Goal: Information Seeking & Learning: Find specific fact

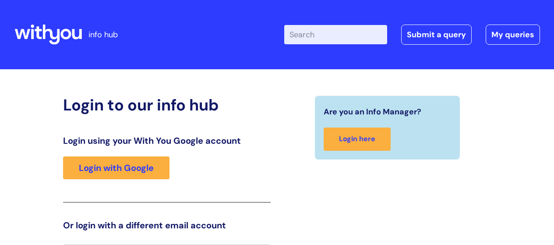
scroll to position [19, 0]
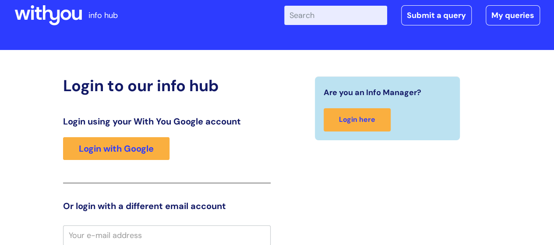
click at [340, 19] on input "Enter your search term here..." at bounding box center [335, 15] width 103 height 19
type input "pay scales"
click button "Search" at bounding box center [0, 0] width 0 height 0
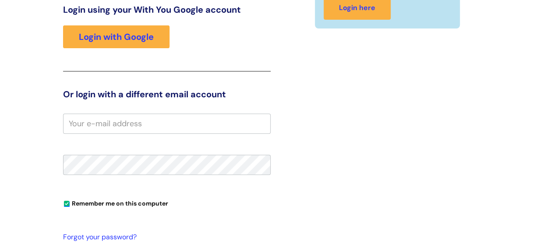
scroll to position [153, 0]
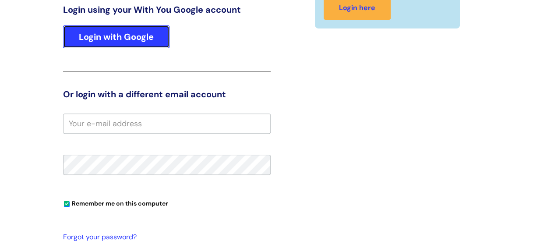
click at [158, 36] on link "Login with Google" at bounding box center [116, 36] width 106 height 23
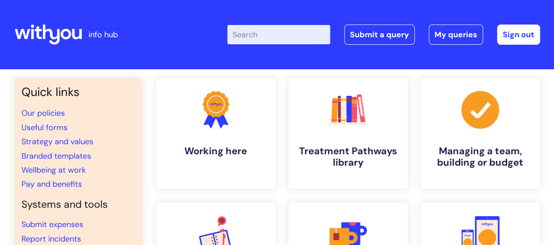
click at [273, 31] on input "Enter your search term here..." at bounding box center [278, 34] width 103 height 19
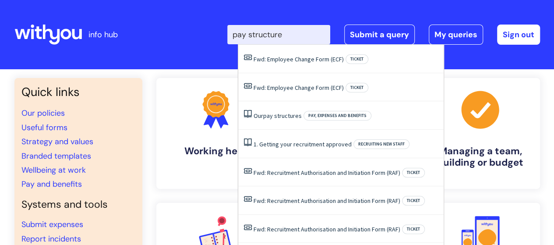
type input "pay structure"
click button "Search" at bounding box center [0, 0] width 0 height 0
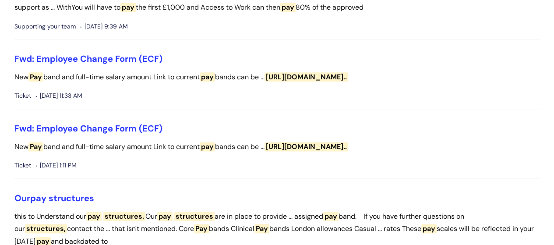
scroll to position [525, 0]
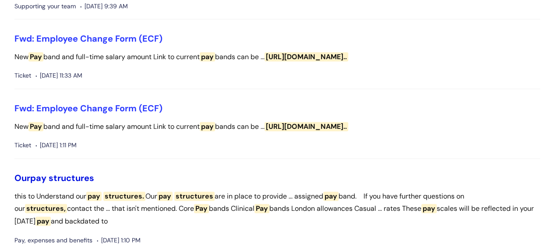
click at [71, 173] on span "structures" at bounding box center [72, 177] width 46 height 11
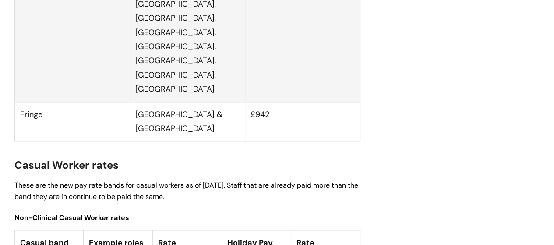
scroll to position [2277, 0]
